Goal: Navigation & Orientation: Find specific page/section

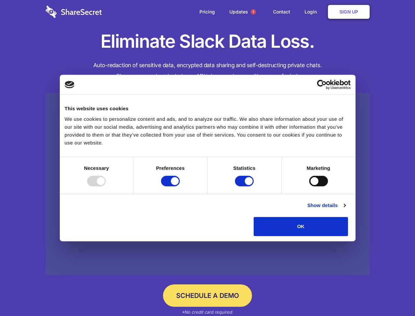
click at [106, 186] on div at bounding box center [96, 181] width 19 height 11
click at [180, 186] on input "Preferences" at bounding box center [170, 181] width 19 height 11
checkbox input "false"
click at [245, 186] on input "Statistics" at bounding box center [244, 181] width 19 height 11
checkbox input "false"
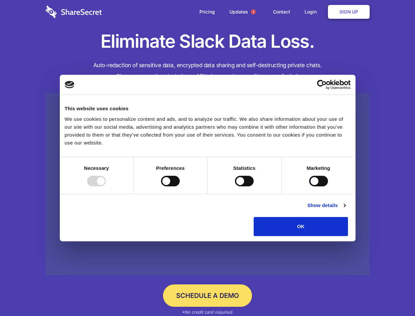
click at [309, 186] on input "Marketing" at bounding box center [318, 181] width 19 height 11
checkbox input "true"
click at [346, 209] on link "Show details" at bounding box center [326, 205] width 38 height 8
click at [0, 0] on li "Necessary 7 Necessary cookies help make a website usable by enabling basic func…" at bounding box center [0, 0] width 0 height 0
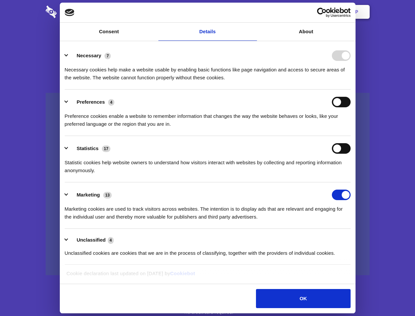
click at [253, 12] on span "1" at bounding box center [253, 11] width 5 height 5
